Goal: Information Seeking & Learning: Learn about a topic

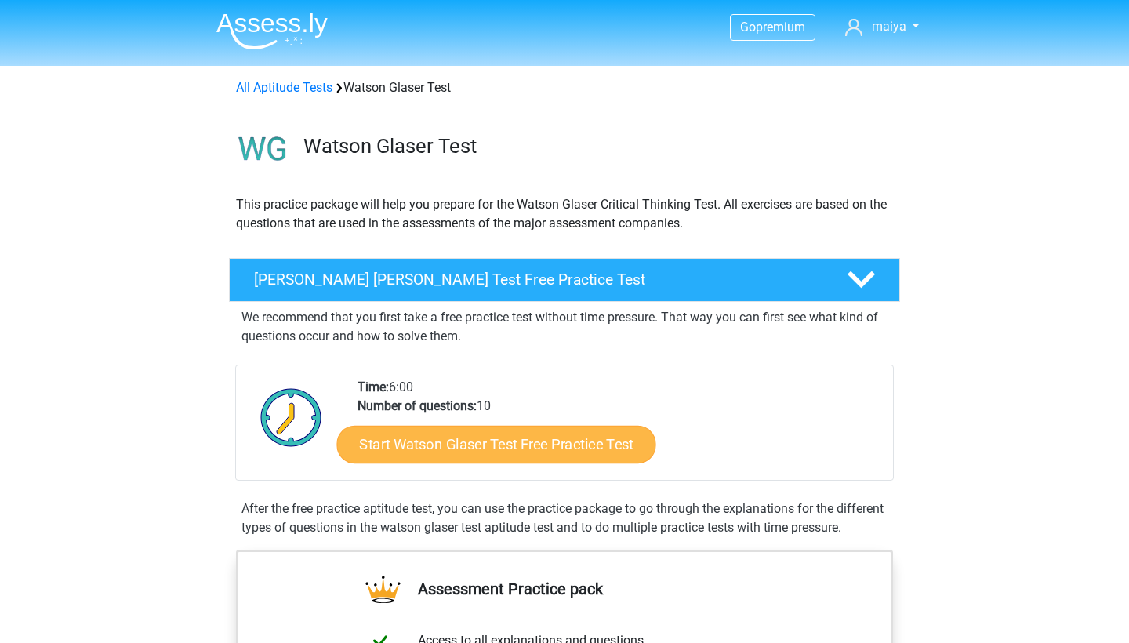
click at [468, 432] on link "Start Watson Glaser Test Free Practice Test" at bounding box center [496, 445] width 319 height 38
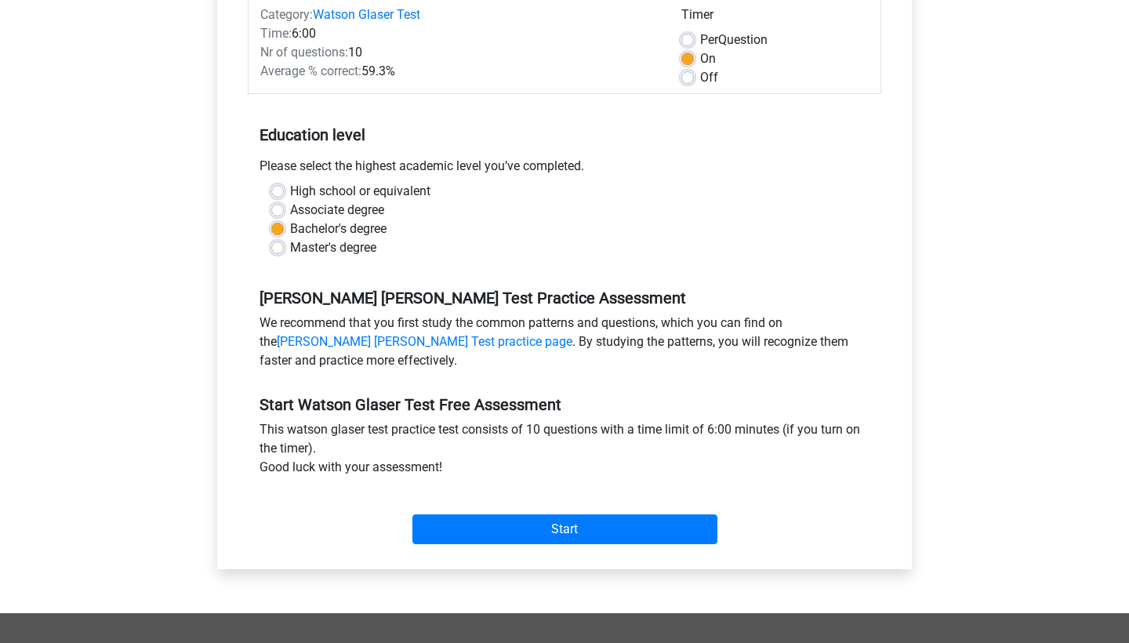
scroll to position [227, 0]
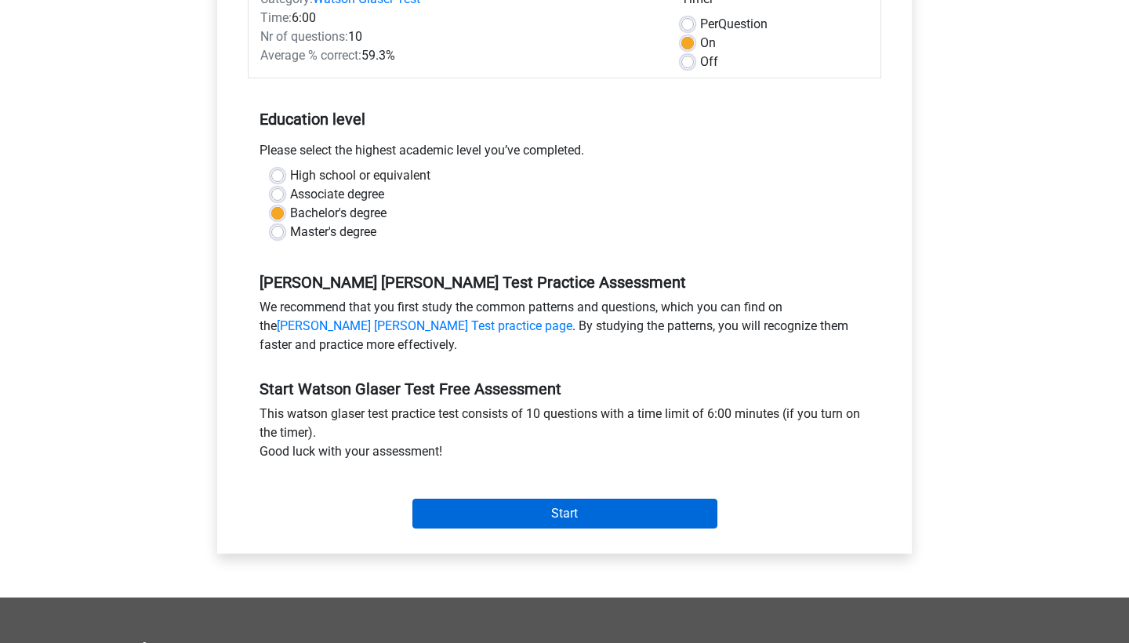
click at [525, 515] on input "Start" at bounding box center [564, 513] width 305 height 30
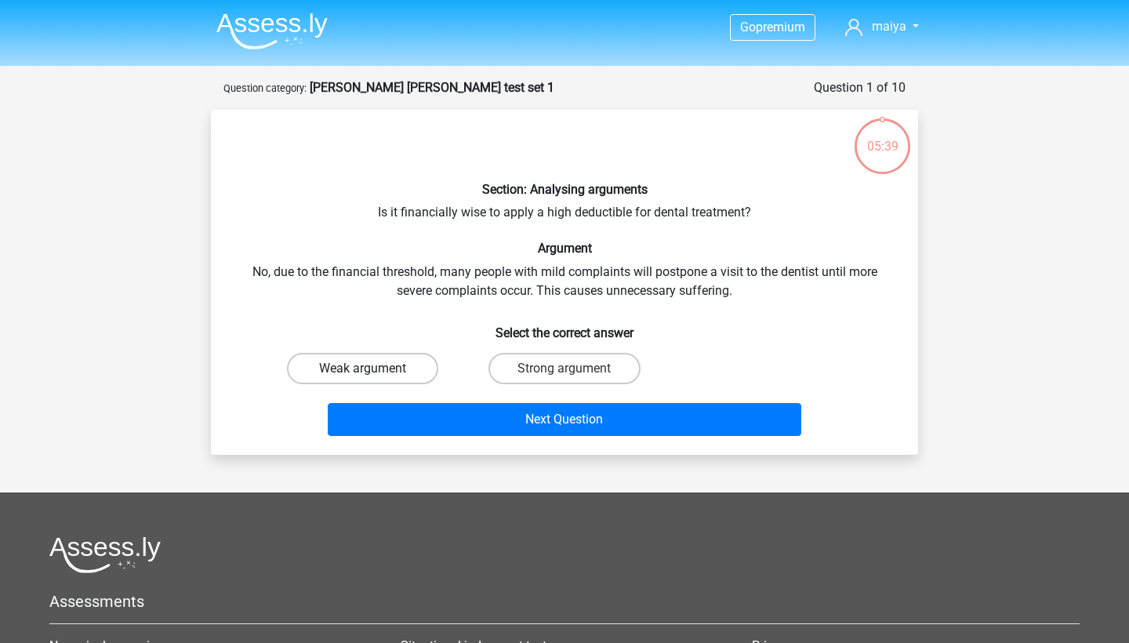
click at [358, 371] on label "Weak argument" at bounding box center [362, 368] width 151 height 31
click at [363, 371] on input "Weak argument" at bounding box center [368, 373] width 10 height 10
radio input "true"
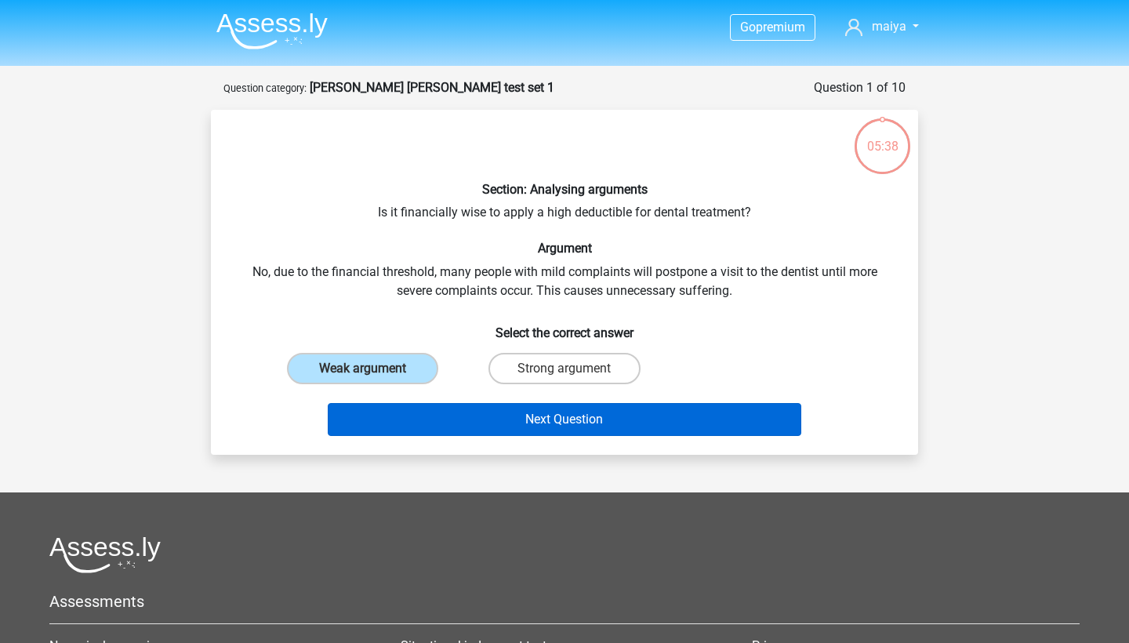
click at [422, 414] on button "Next Question" at bounding box center [565, 419] width 474 height 33
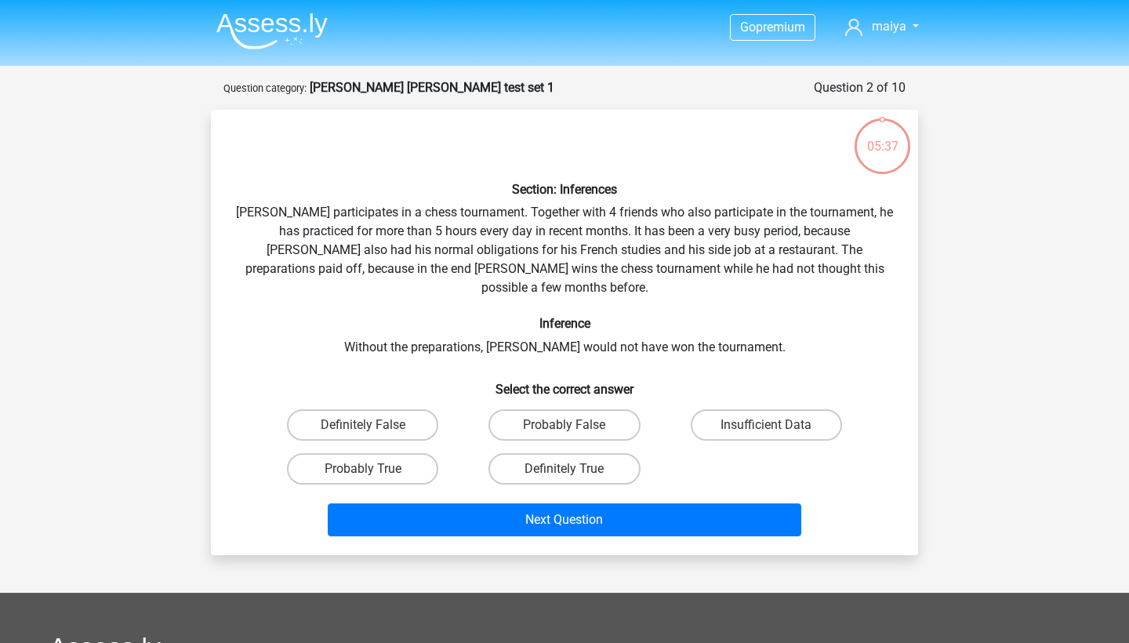
scroll to position [78, 0]
